Goal: Navigation & Orientation: Find specific page/section

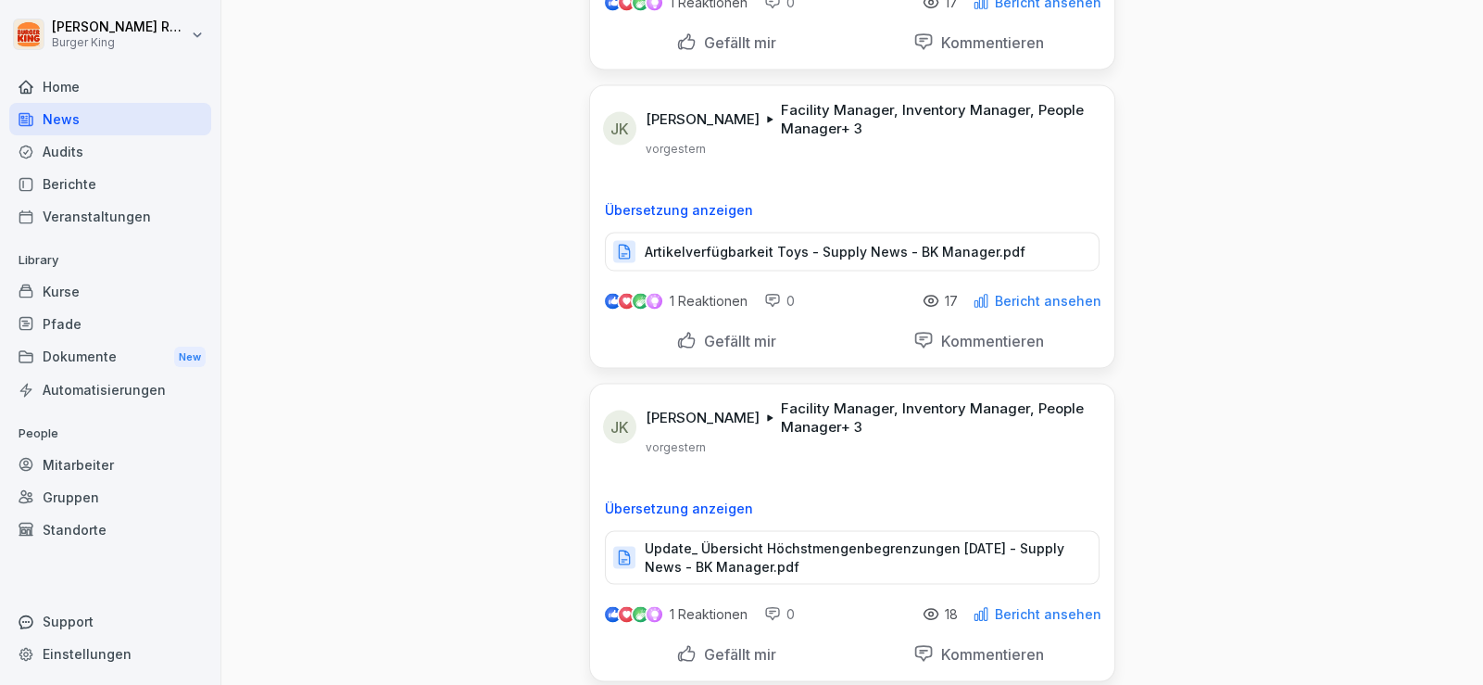
click at [94, 140] on div "Audits" at bounding box center [110, 151] width 202 height 32
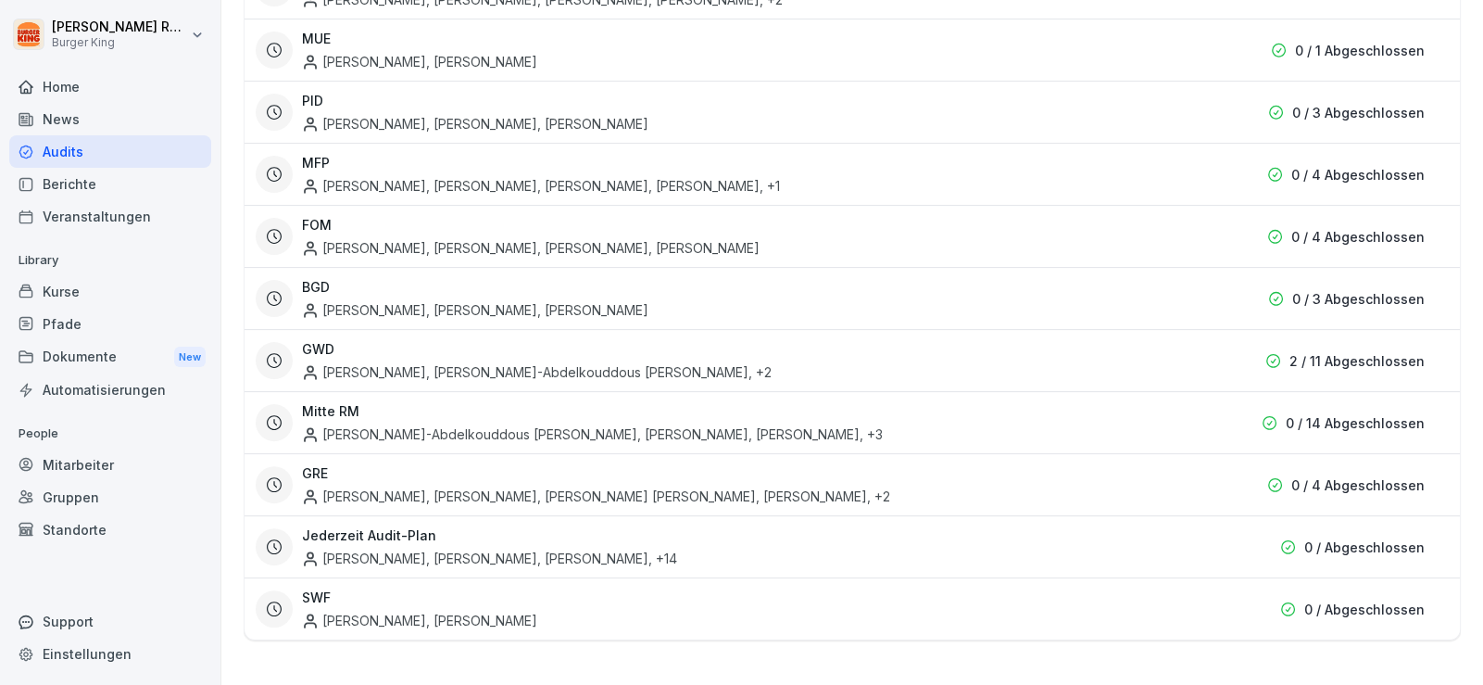
scroll to position [19, 0]
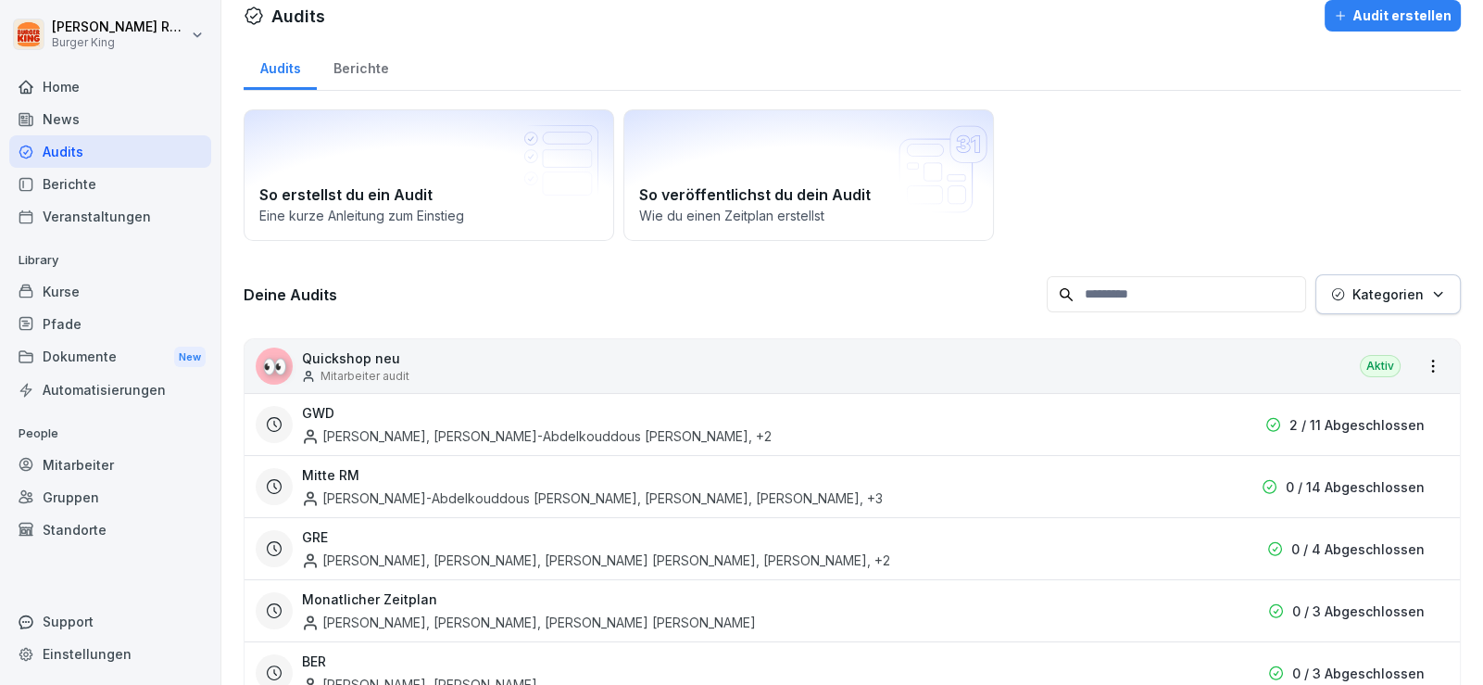
click at [65, 122] on div "News" at bounding box center [110, 119] width 202 height 32
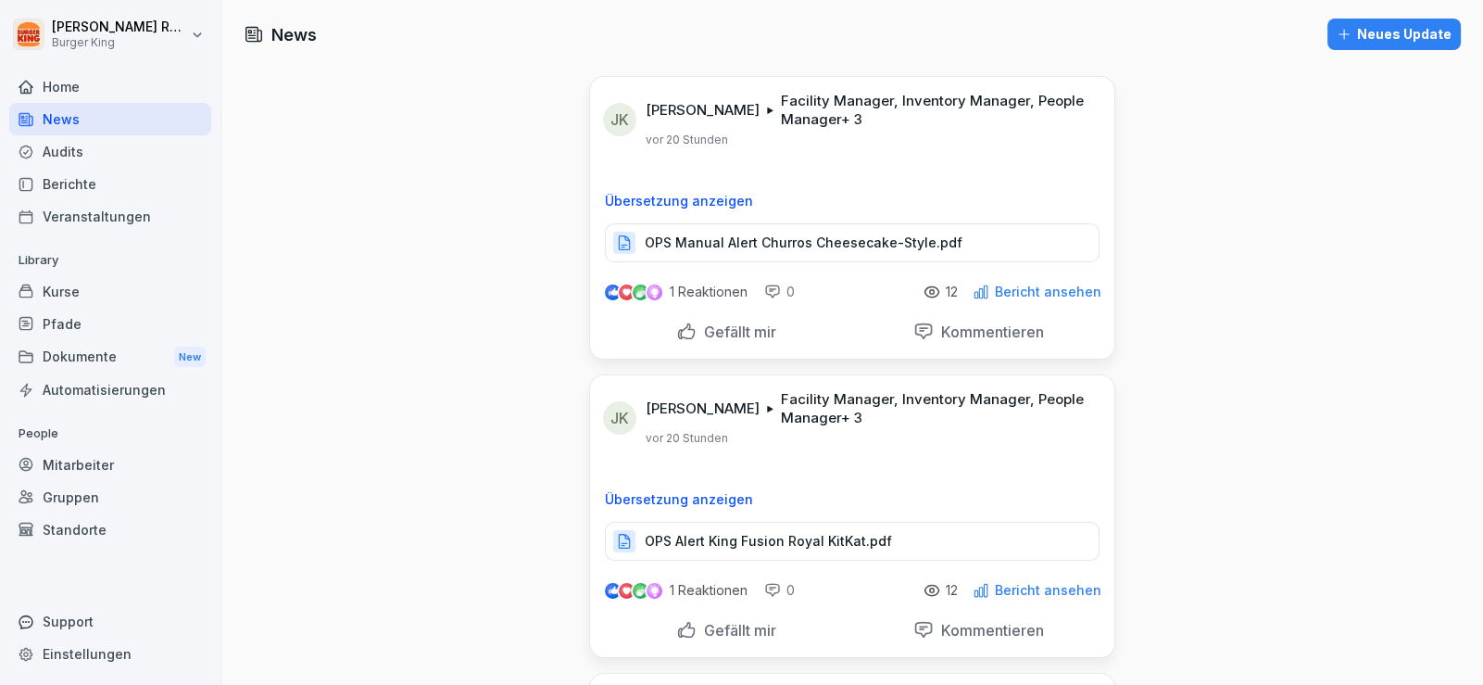
click at [78, 143] on div "Audits" at bounding box center [110, 151] width 202 height 32
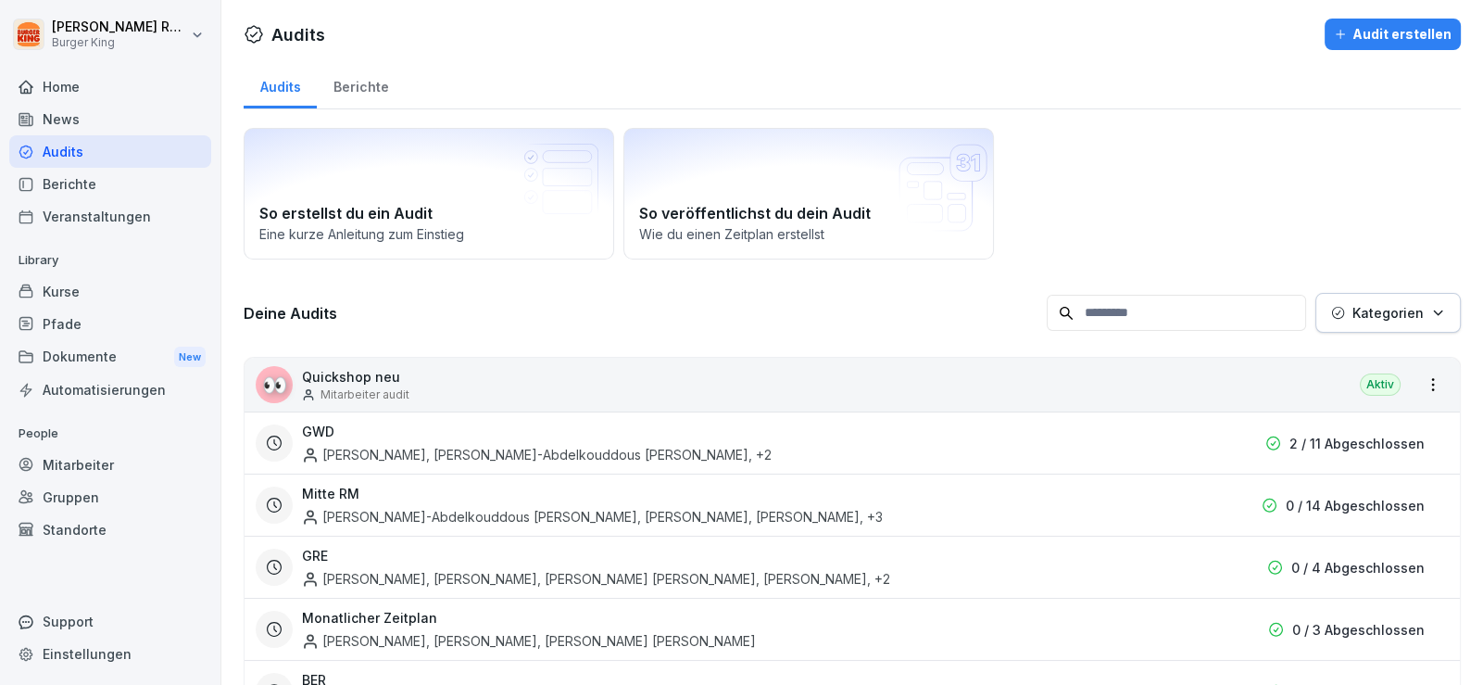
click at [67, 110] on div "News" at bounding box center [110, 119] width 202 height 32
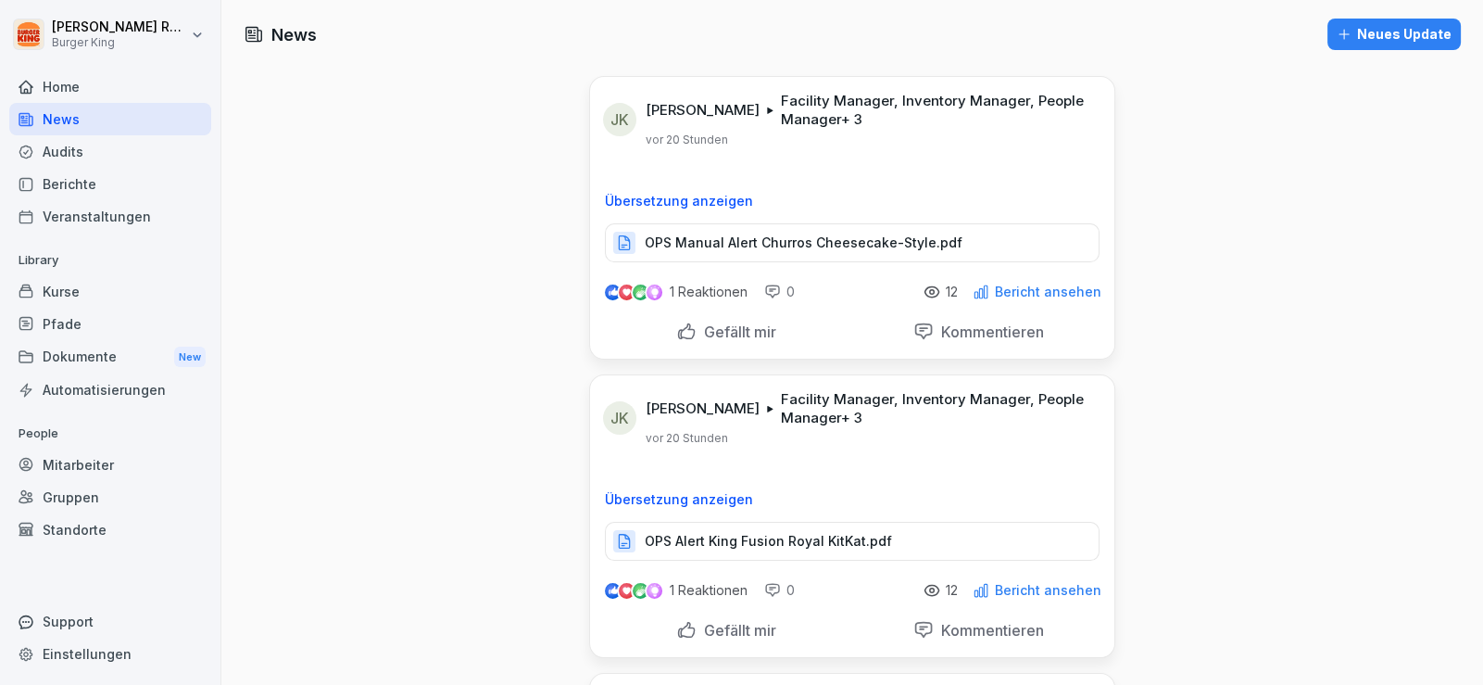
click at [123, 146] on div "Audits" at bounding box center [110, 151] width 202 height 32
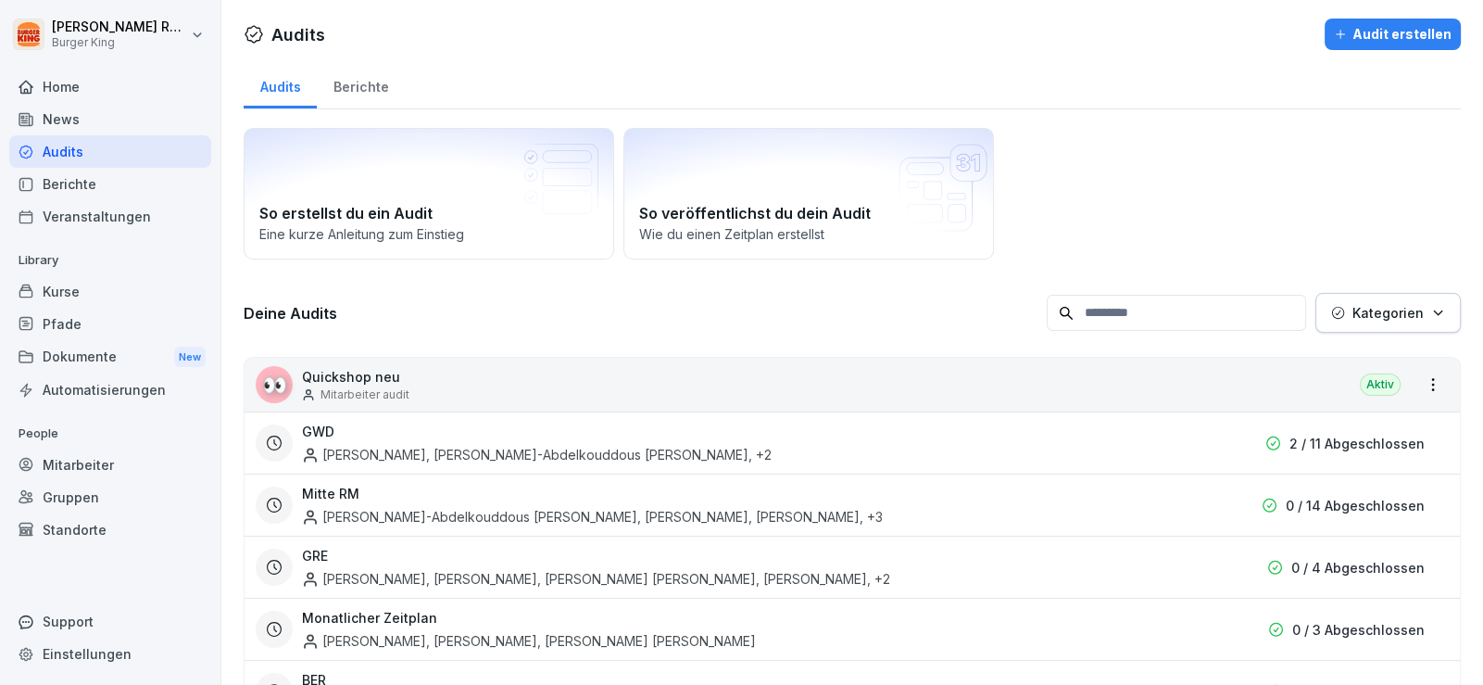
click at [106, 124] on div "News" at bounding box center [110, 119] width 202 height 32
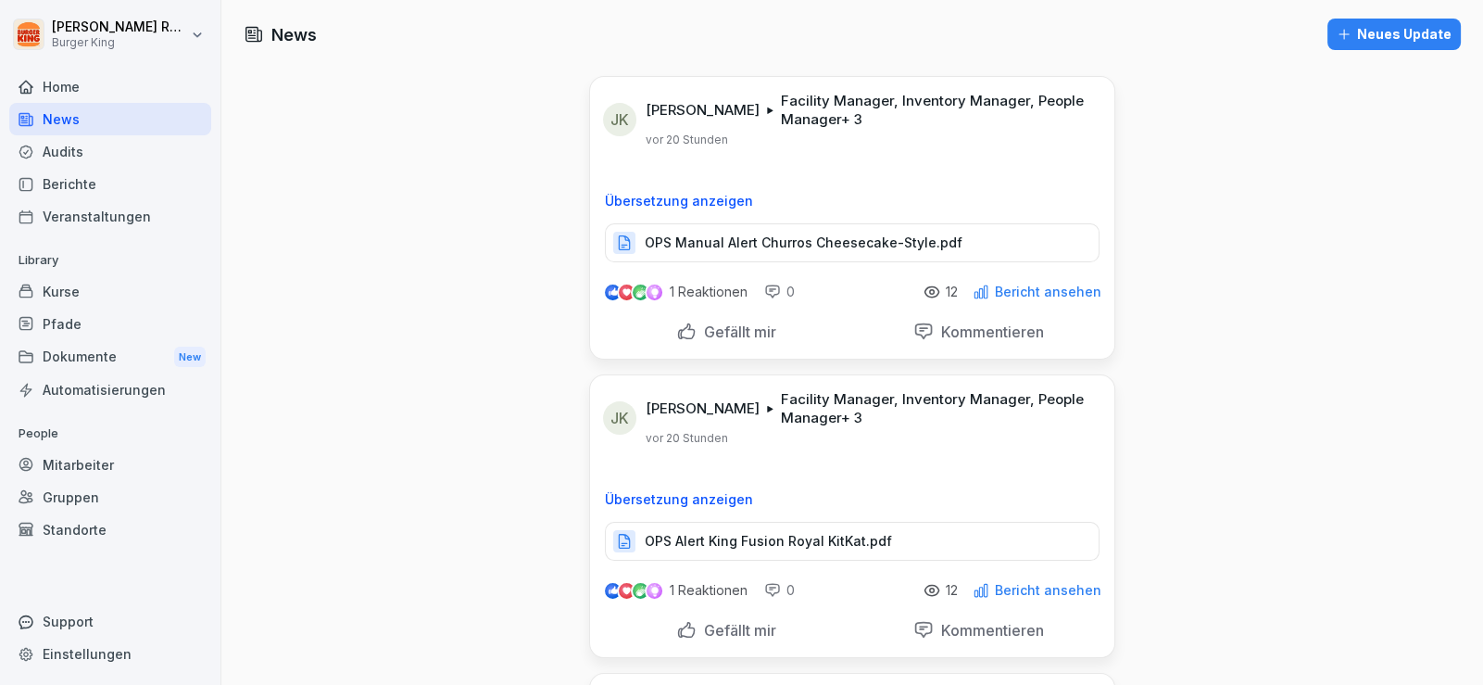
click at [64, 156] on div "Audits" at bounding box center [110, 151] width 202 height 32
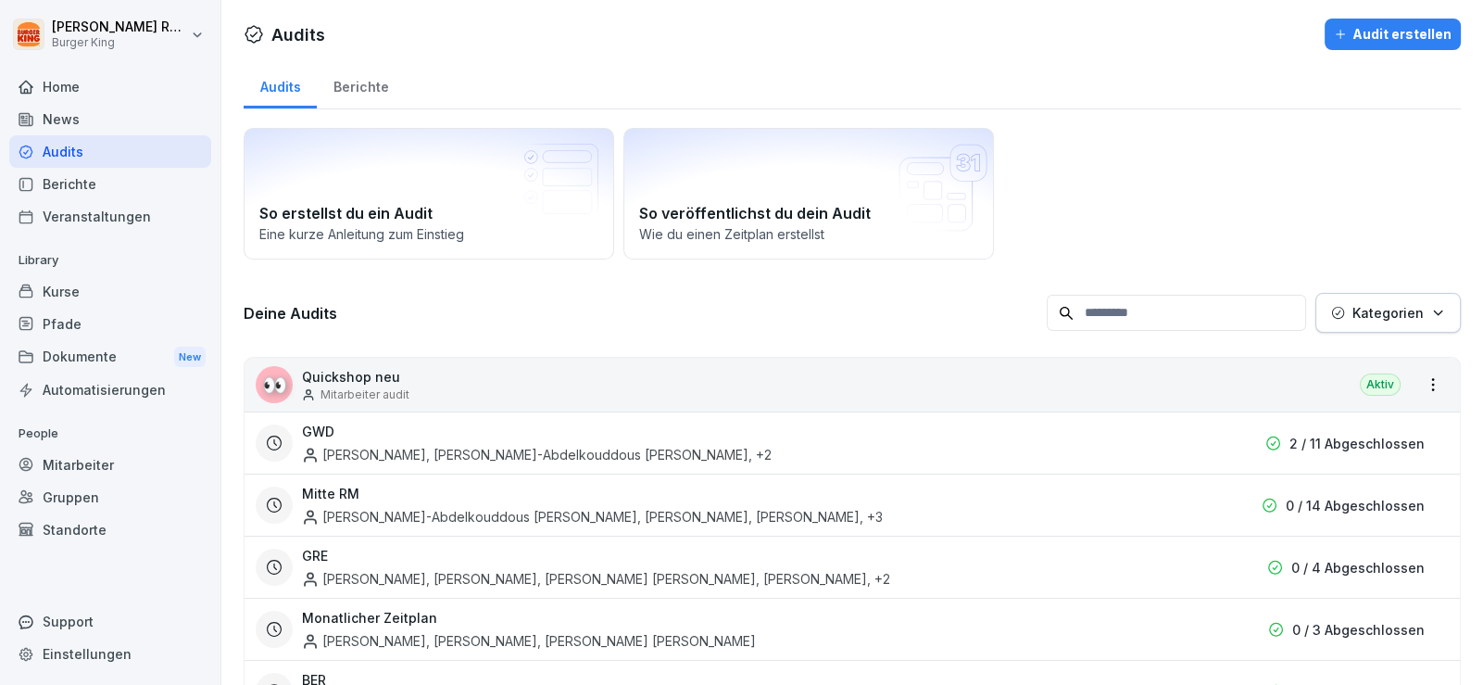
click at [69, 116] on div "News" at bounding box center [110, 119] width 202 height 32
